Goal: Download file/media

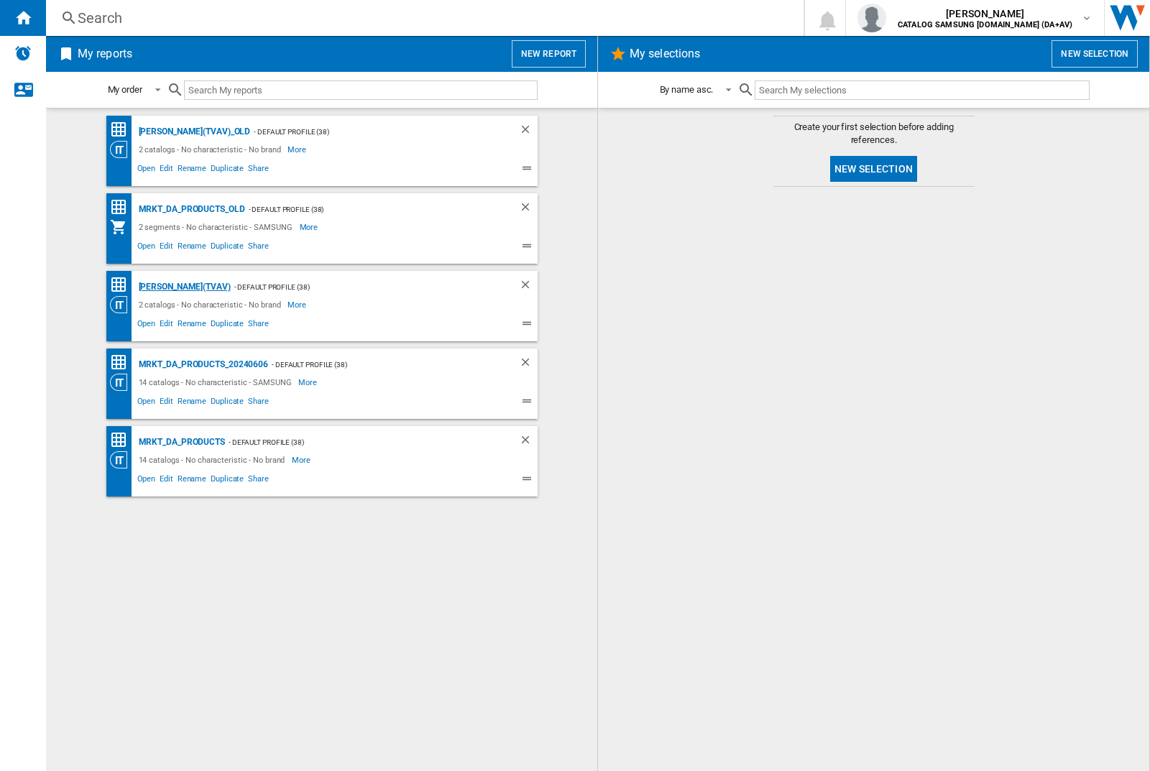
click at [160, 287] on div "[PERSON_NAME](TVAV)" at bounding box center [183, 287] width 96 height 18
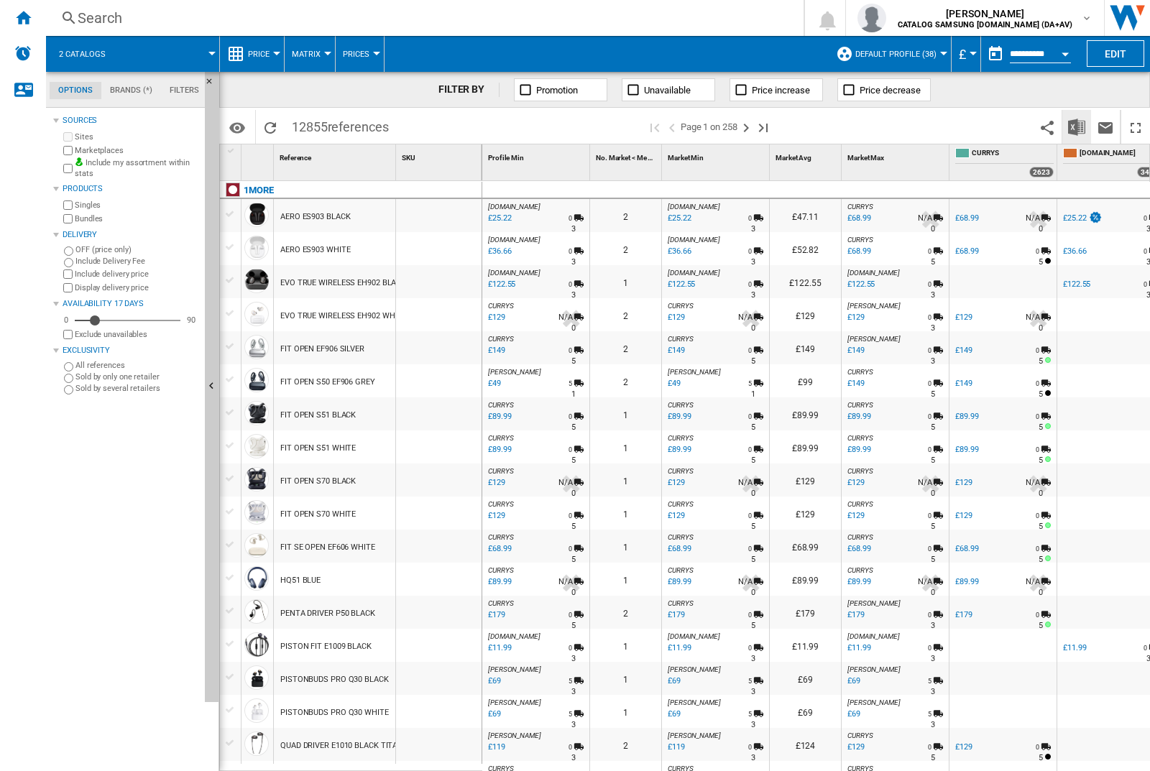
click at [1077, 126] on img "Download in Excel" at bounding box center [1076, 127] width 17 height 17
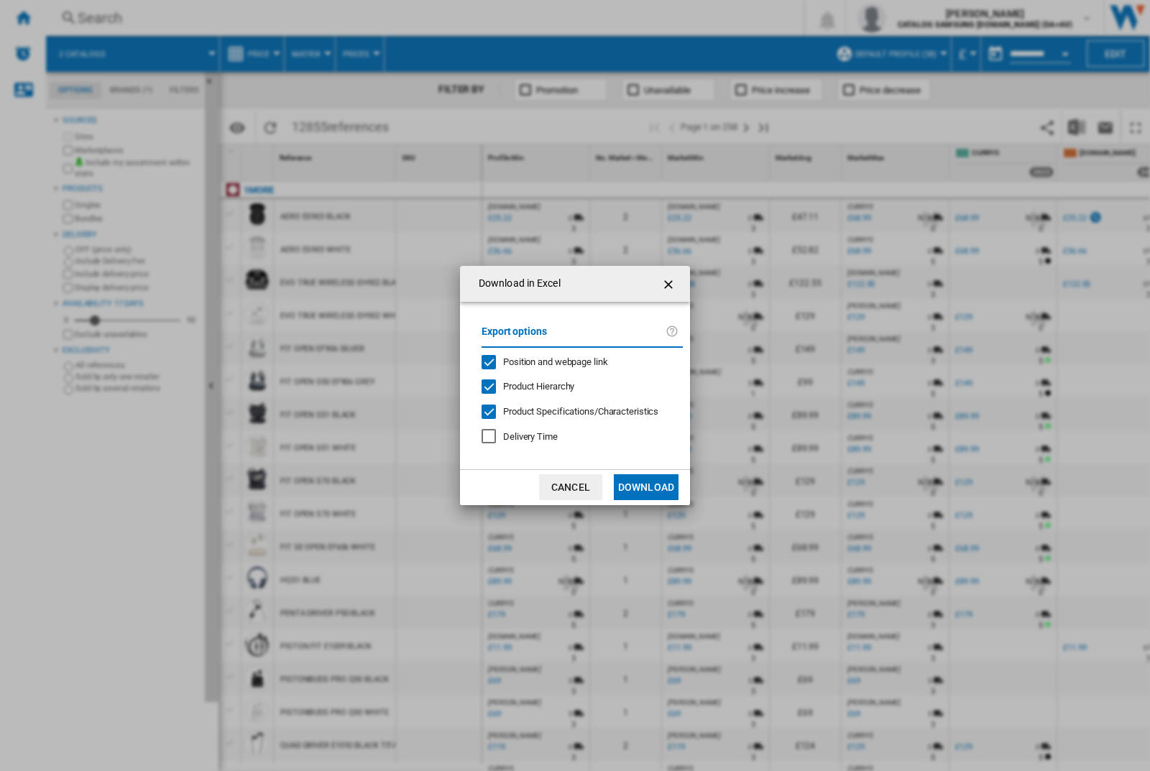
click at [576, 362] on span "Position and webpage link" at bounding box center [555, 361] width 105 height 11
click at [646, 487] on button "Download" at bounding box center [646, 487] width 65 height 26
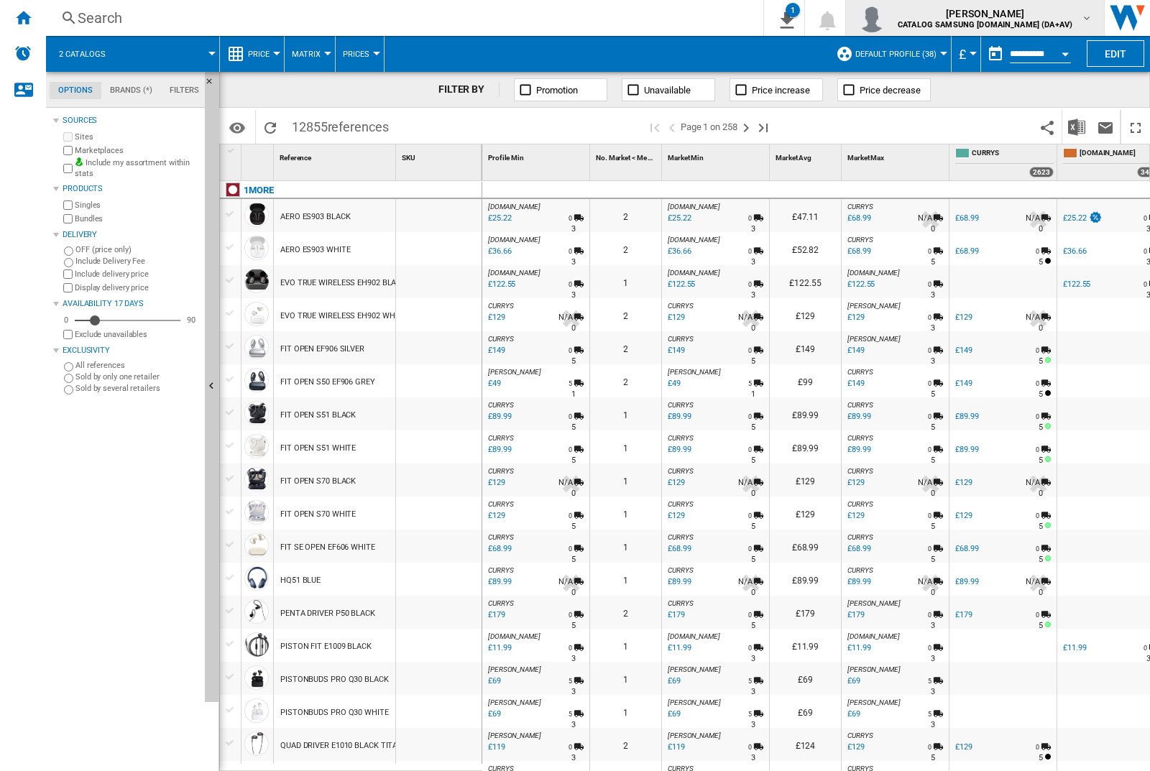
click at [886, 18] on img "button" at bounding box center [871, 18] width 29 height 29
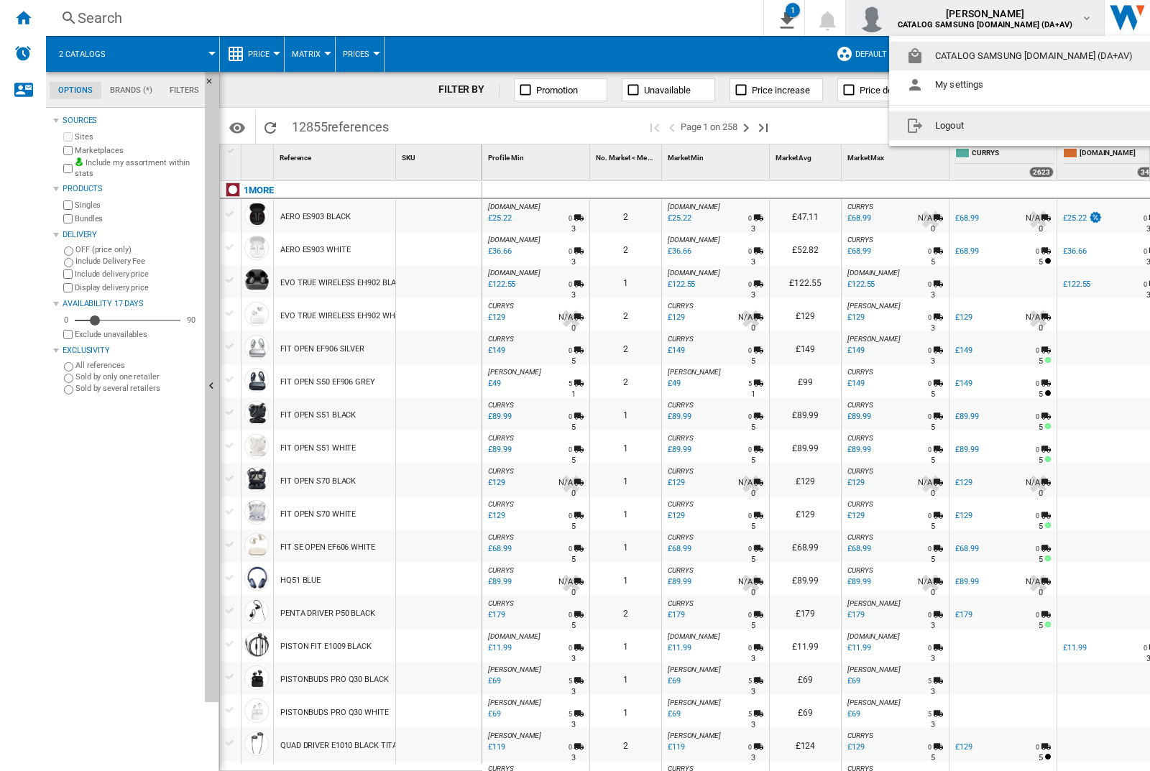
click at [1000, 126] on button "Logout" at bounding box center [1022, 125] width 267 height 29
